Goal: Information Seeking & Learning: Learn about a topic

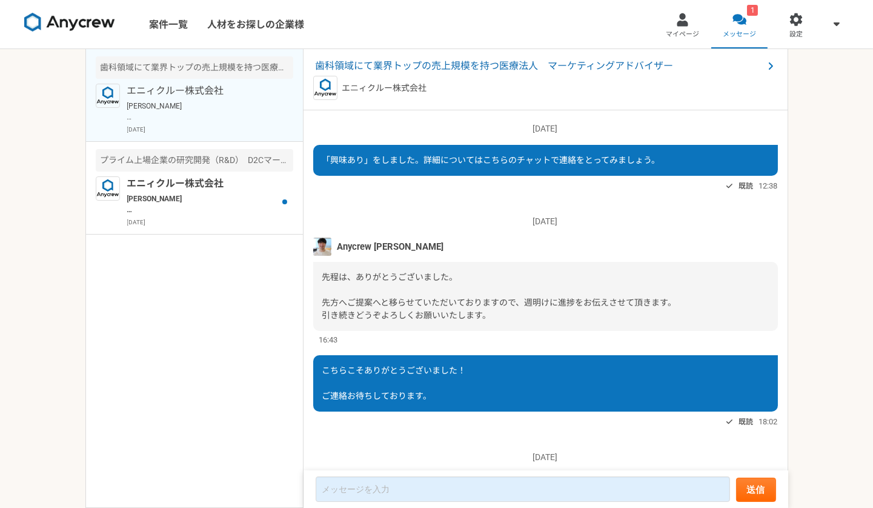
scroll to position [196, 0]
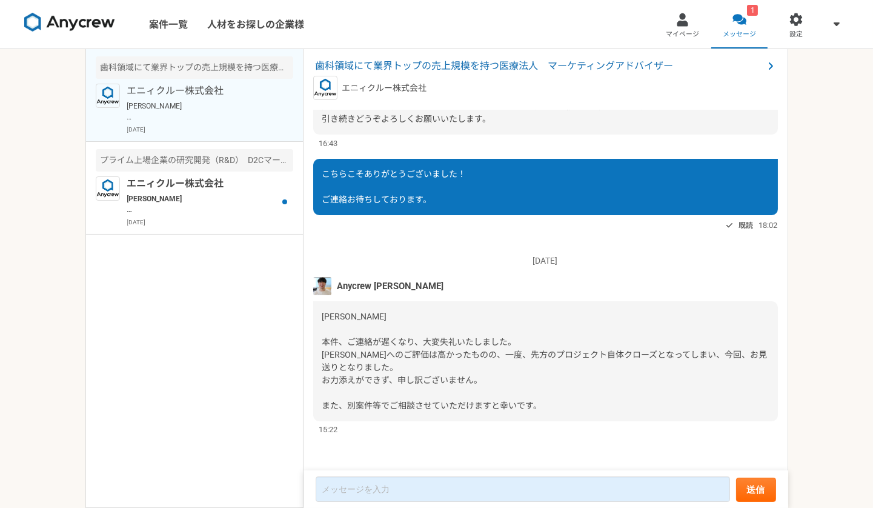
click at [432, 287] on div "Anycrew [PERSON_NAME]" at bounding box center [545, 286] width 465 height 18
drag, startPoint x: 337, startPoint y: 286, endPoint x: 536, endPoint y: 285, distance: 199.4
click at [536, 285] on div "Anycrew [PERSON_NAME]" at bounding box center [545, 286] width 465 height 18
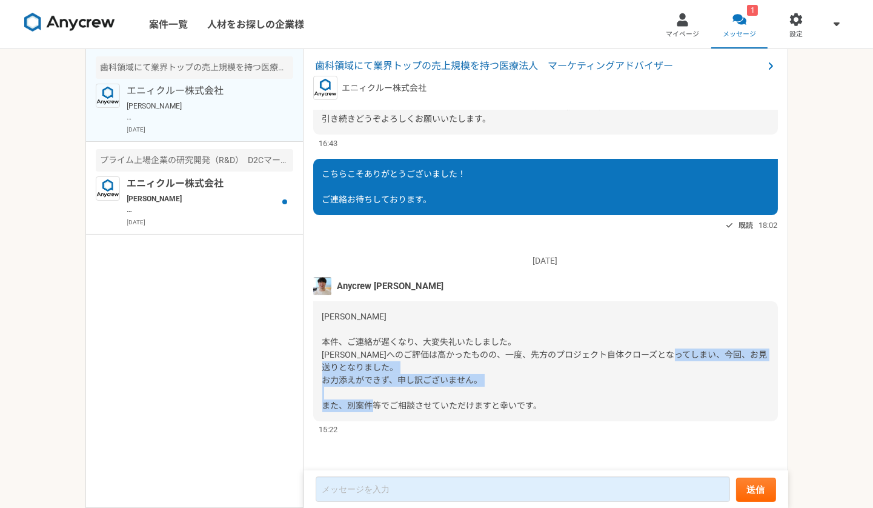
drag, startPoint x: 390, startPoint y: 367, endPoint x: 574, endPoint y: 415, distance: 190.4
click at [574, 415] on div "[PERSON_NAME] 本件、ご連絡が遅くなり、大変失礼いたしました。 [PERSON_NAME]へのご評価は高かったものの、一度、先方のプロジェクト自体…" at bounding box center [545, 361] width 465 height 120
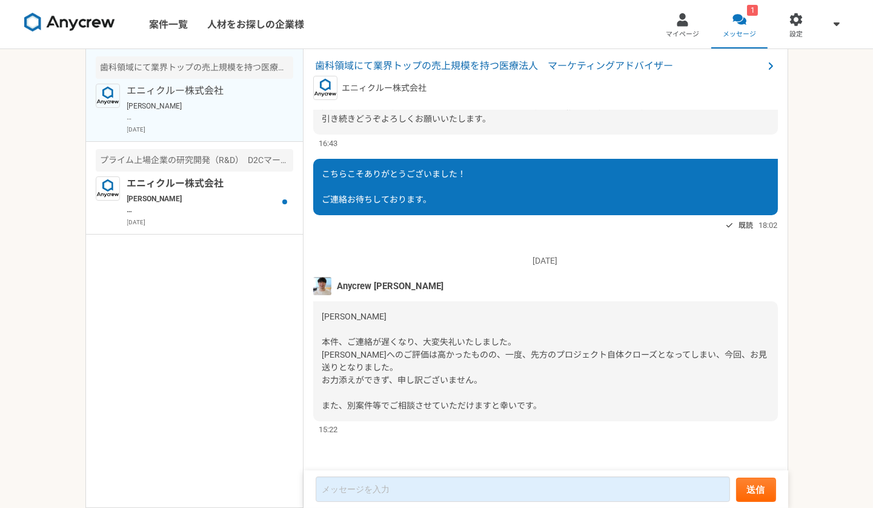
scroll to position [0, 0]
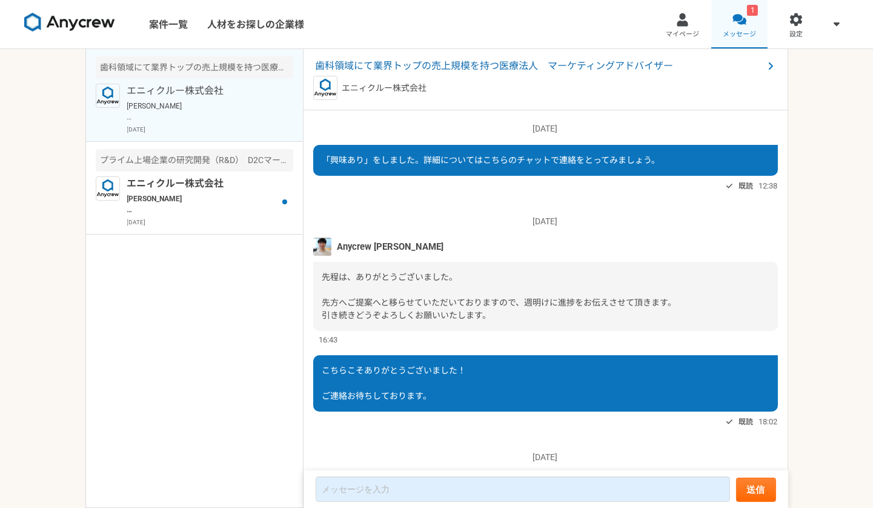
click at [738, 24] on div at bounding box center [740, 20] width 14 height 14
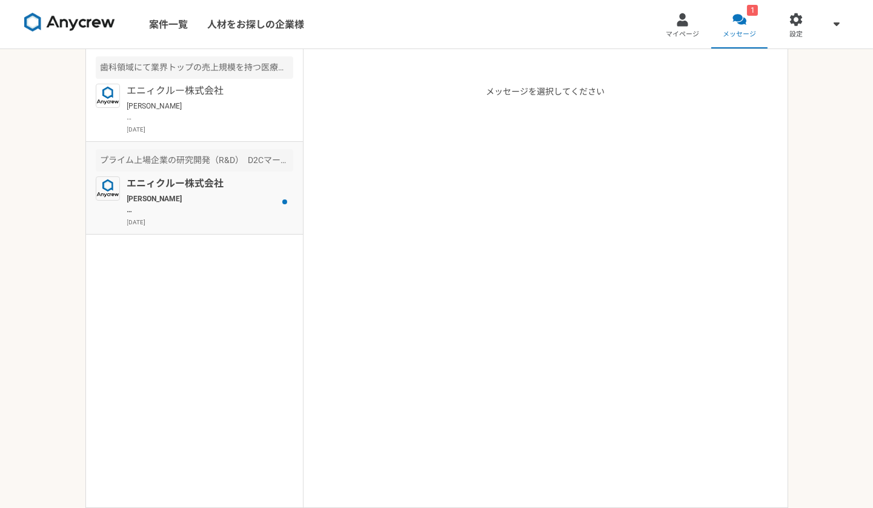
click at [224, 215] on div "エニィクルー株式会社 [PERSON_NAME] こちら、ご返信が遅くなり、大変申し訳ございません。 本件ですが、先方にも状況を確認したところ、先立って自社経…" at bounding box center [210, 201] width 166 height 50
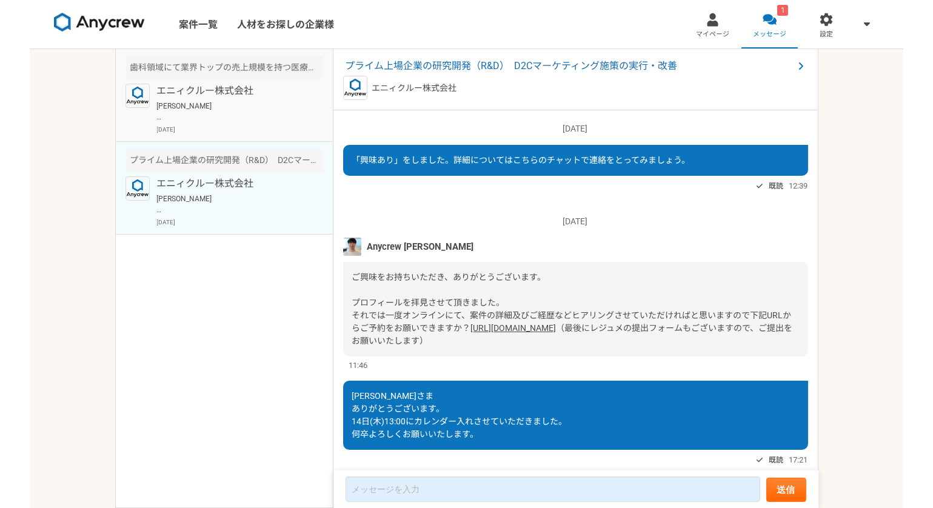
scroll to position [779, 0]
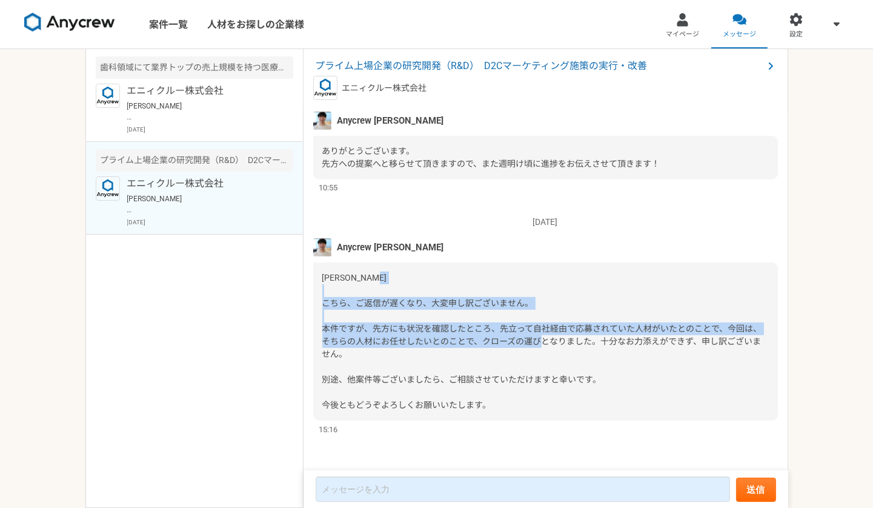
drag, startPoint x: 373, startPoint y: 302, endPoint x: 629, endPoint y: 344, distance: 258.5
click at [629, 344] on span "[PERSON_NAME] こちら、ご返信が遅くなり、大変申し訳ございません。 本件ですが、先方にも状況を確認したところ、先立って自社経由で応募されていた人材…" at bounding box center [542, 341] width 440 height 137
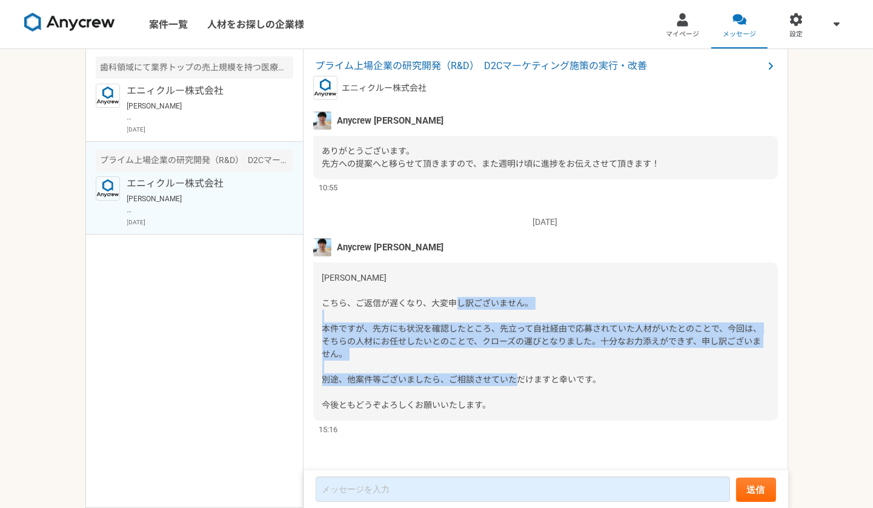
drag, startPoint x: 385, startPoint y: 319, endPoint x: 646, endPoint y: 377, distance: 267.7
click at [646, 377] on div "[PERSON_NAME] こちら、ご返信が遅くなり、大変申し訳ございません。 本件ですが、先方にも状況を確認したところ、先立って自社経由で応募されていた人材…" at bounding box center [545, 341] width 465 height 158
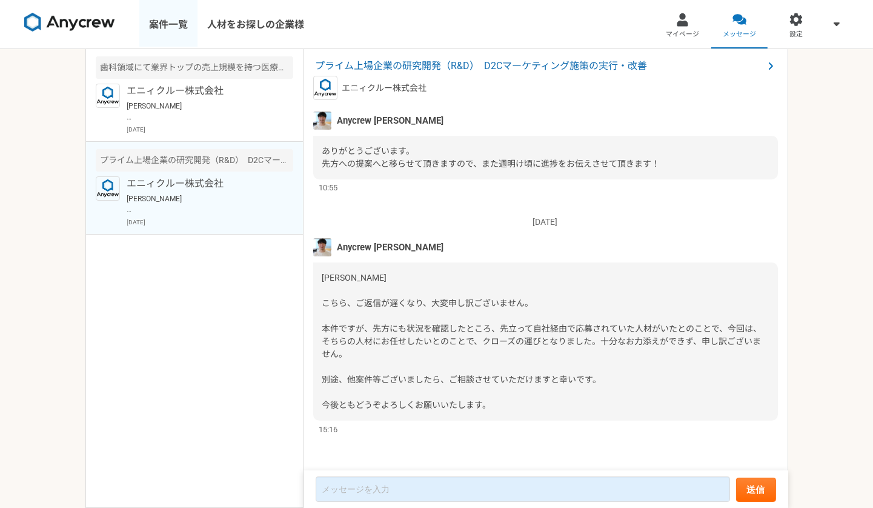
click at [165, 19] on link "案件一覧" at bounding box center [168, 24] width 58 height 48
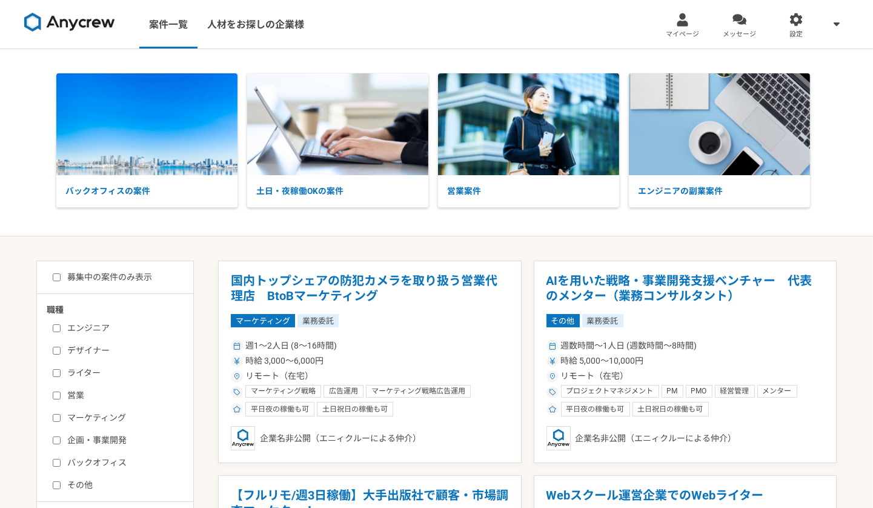
click at [22, 76] on div "バックオフィスの案件 土日・夜稼働OKの案件 営業案件 エンジニアの副業案件" at bounding box center [436, 142] width 873 height 138
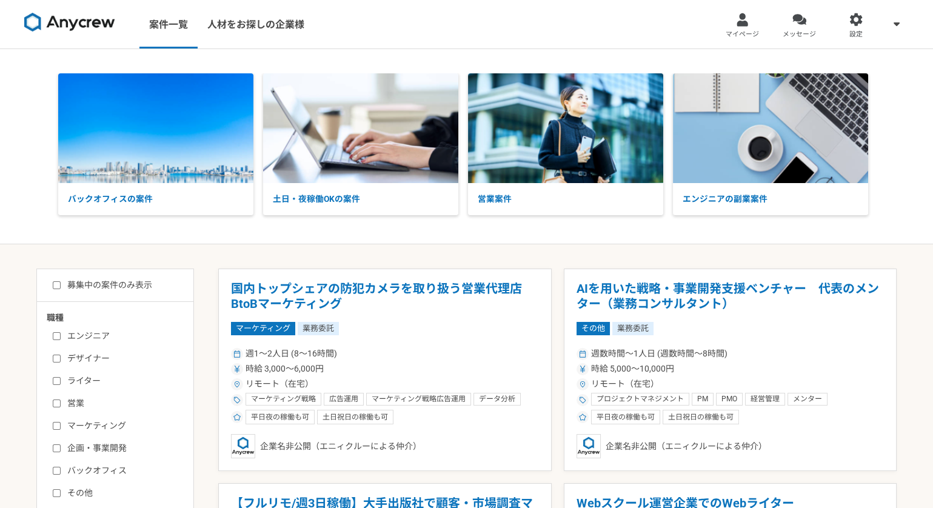
click at [84, 422] on label "マーケティング" at bounding box center [122, 425] width 139 height 13
click at [61, 422] on input "マーケティング" at bounding box center [57, 426] width 8 height 8
checkbox input "true"
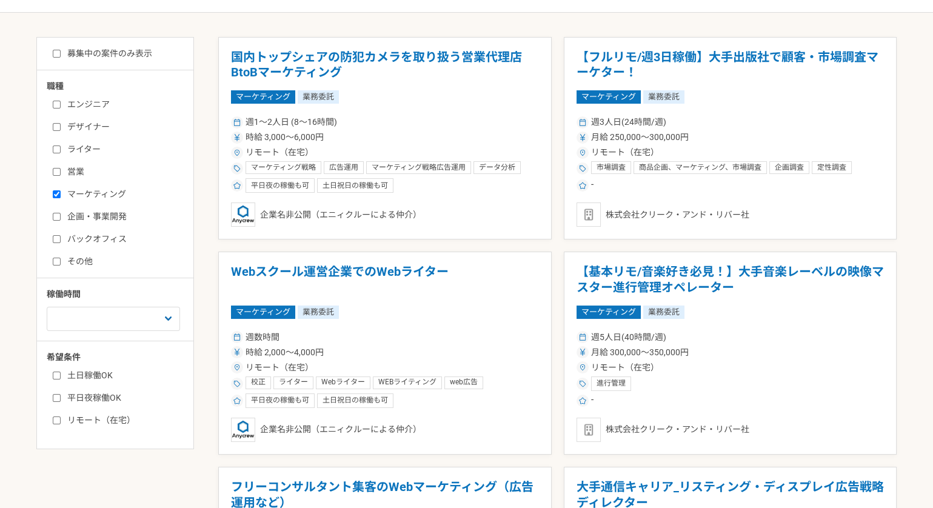
scroll to position [264, 0]
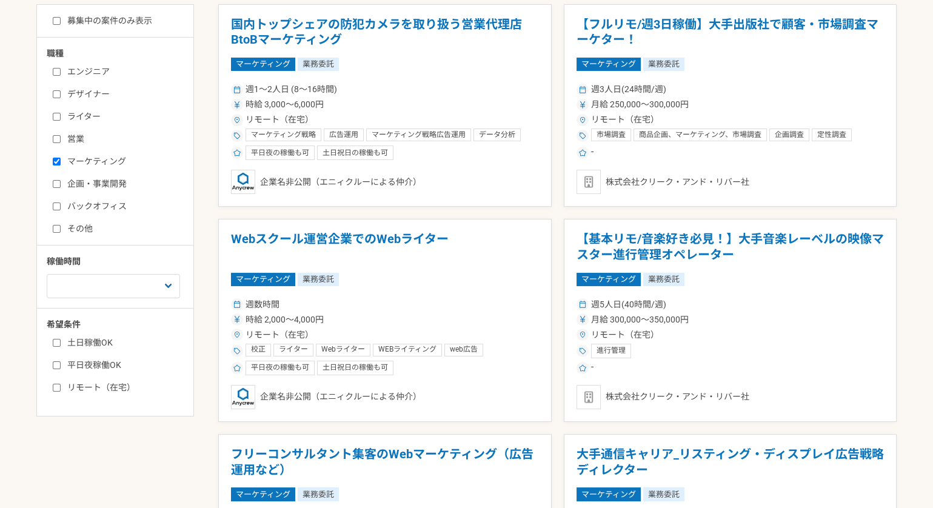
click at [93, 181] on label "企画・事業開発" at bounding box center [122, 184] width 139 height 13
click at [61, 181] on input "企画・事業開発" at bounding box center [57, 184] width 8 height 8
checkbox input "true"
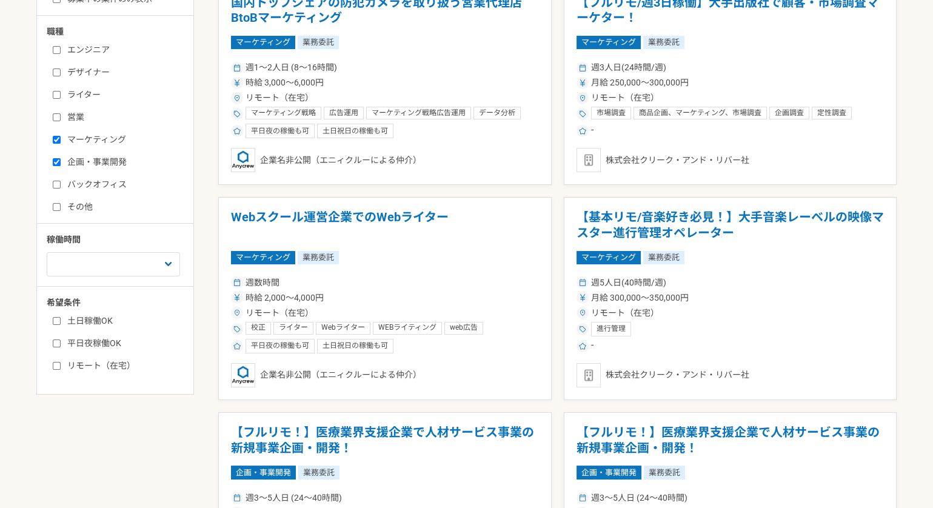
scroll to position [293, 0]
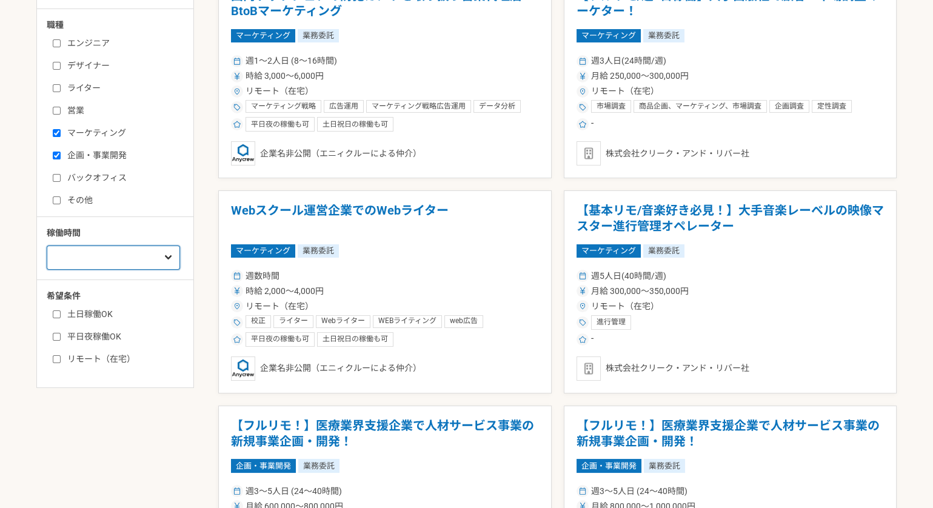
click at [135, 251] on select "週1人日（8時間）以下 週2人日（16時間）以下 週3人日（24時間）以下 週4人日（32時間）以下 週5人日（40時間）以下" at bounding box center [113, 257] width 133 height 24
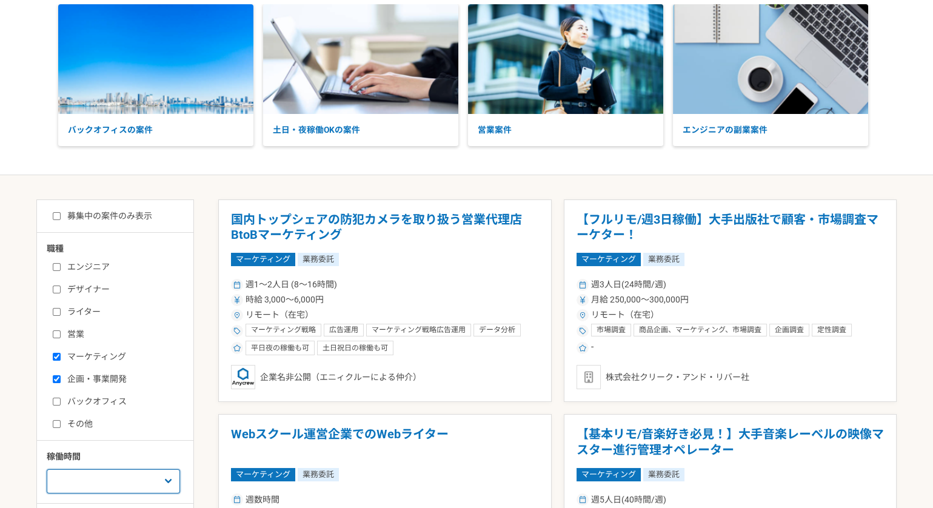
scroll to position [128, 0]
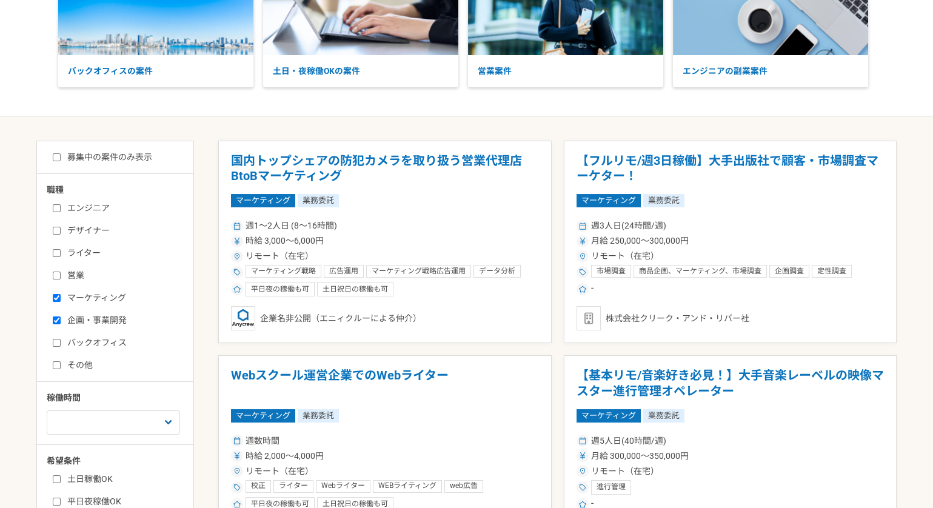
click at [53, 157] on input "募集中の案件のみ表示" at bounding box center [57, 157] width 8 height 8
checkbox input "true"
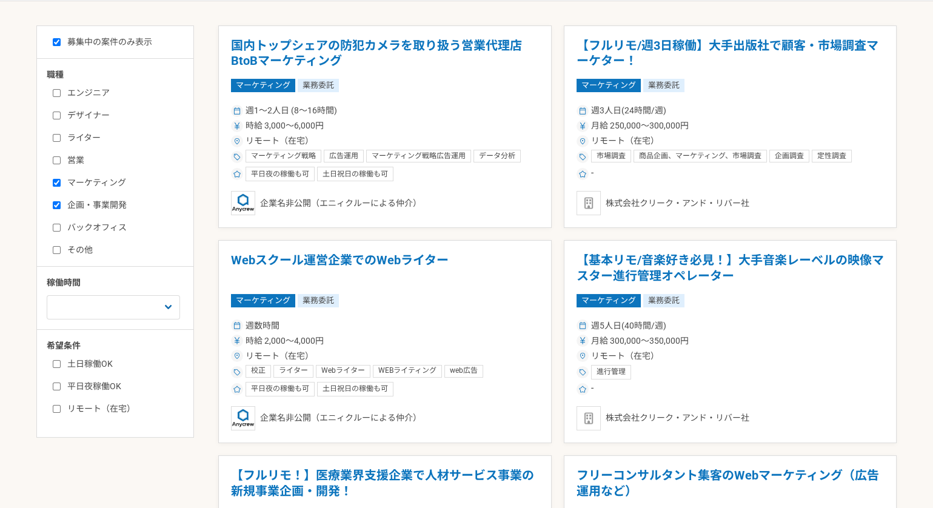
scroll to position [244, 0]
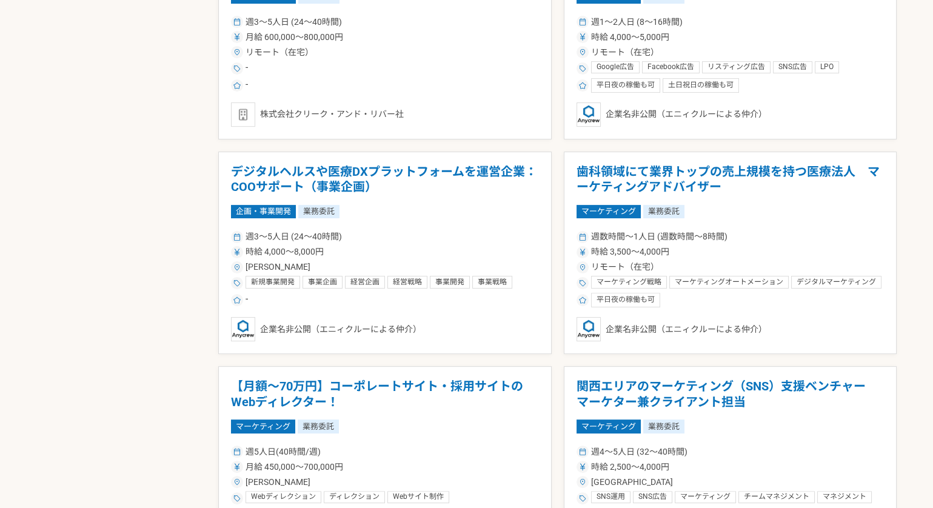
scroll to position [766, 0]
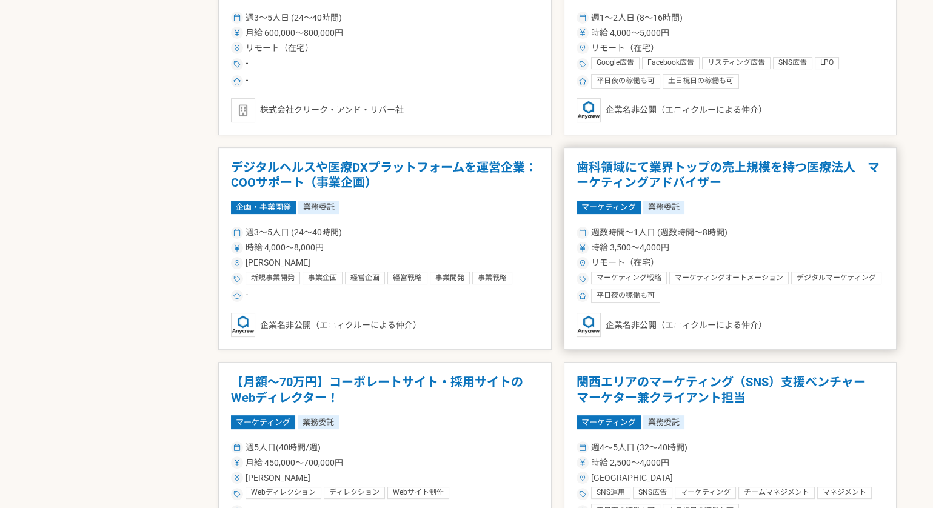
click at [618, 182] on h1 "歯科領域にて業界トップの売上規模を持つ医療法人　マーケティングアドバイザー" at bounding box center [730, 175] width 308 height 31
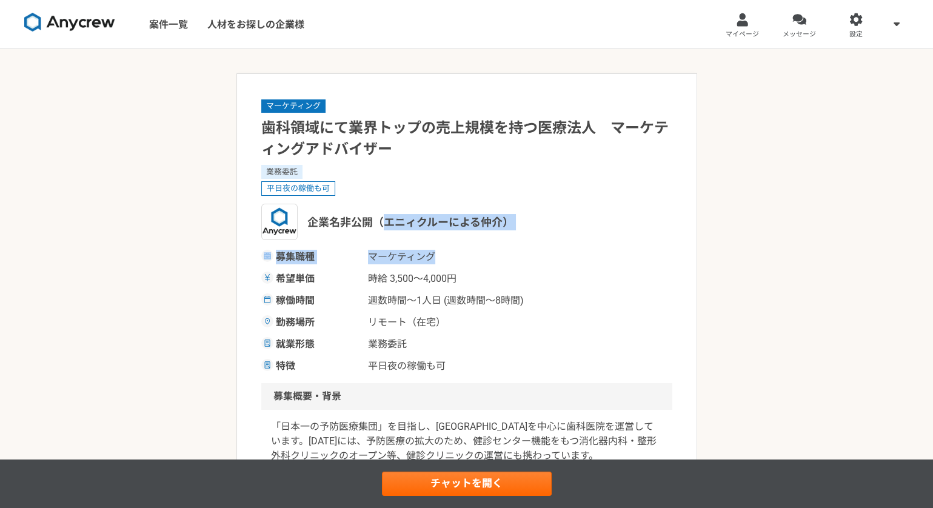
drag, startPoint x: 379, startPoint y: 226, endPoint x: 549, endPoint y: 267, distance: 174.5
click at [549, 267] on div "マーケティング 歯科領域にて業界トップの売上規模を持つ医療法人　マーケティングアドバイザー 業務委託 平日夜の稼働も可 企業名非公開（エニィクルーによる仲介）…" at bounding box center [466, 235] width 411 height 275
click at [549, 267] on div "募集職種 マーケティング 希望単価 時給 3,500〜4,000円 稼働時間 週数時間〜1人日 (週数時間〜8時間) 勤務場所 リモート（在宅） 就業形態 業…" at bounding box center [466, 312] width 411 height 124
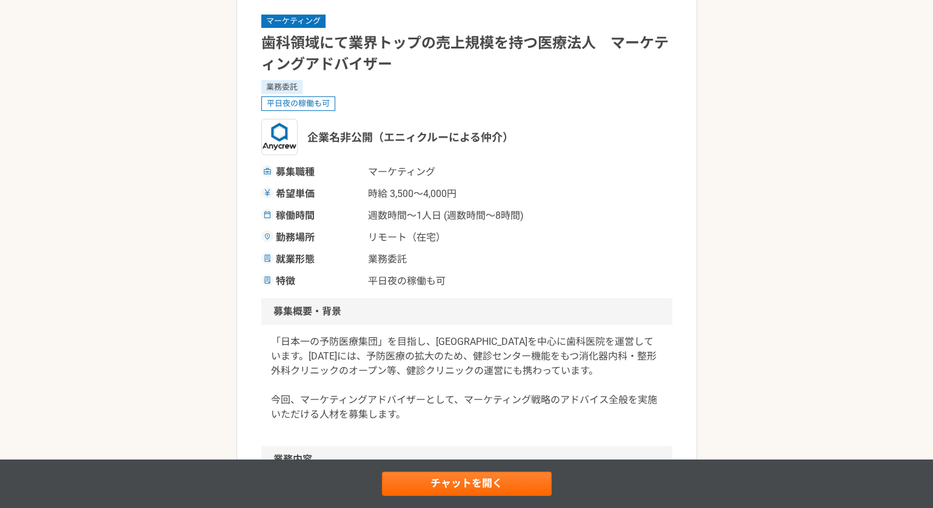
scroll to position [199, 0]
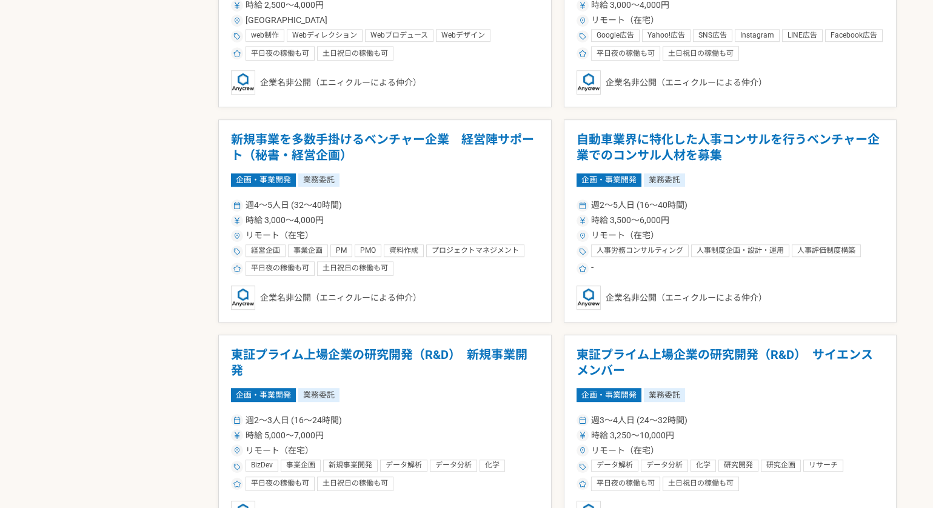
scroll to position [1466, 0]
